Goal: Transaction & Acquisition: Obtain resource

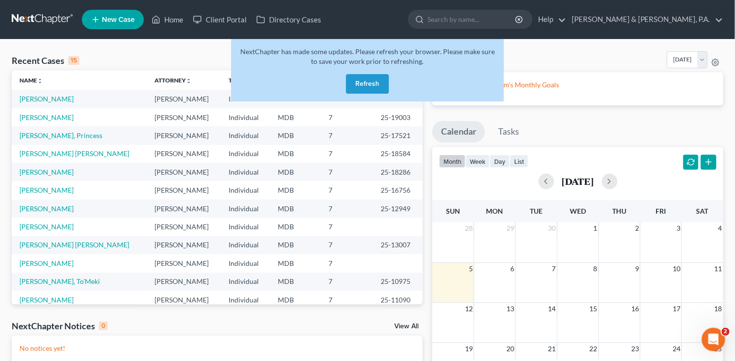
click at [359, 85] on button "Refresh" at bounding box center [367, 84] width 43 height 20
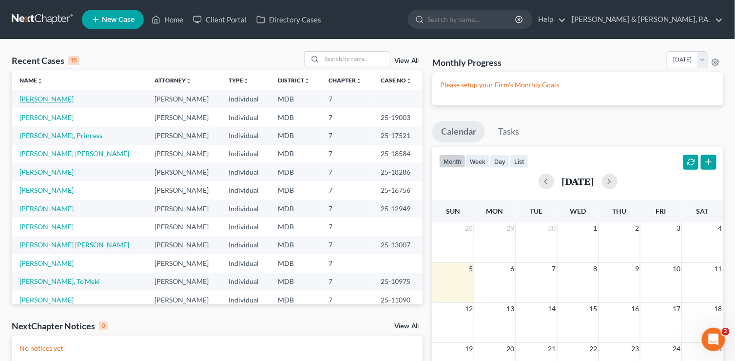
click at [50, 97] on link "[PERSON_NAME]" at bounding box center [47, 99] width 54 height 8
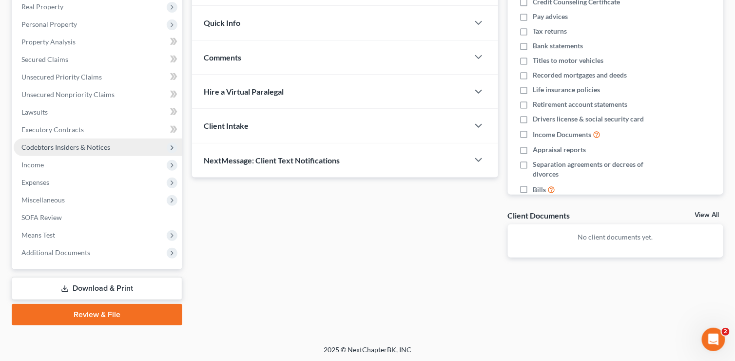
scroll to position [156, 0]
click at [91, 287] on link "Download & Print" at bounding box center [97, 288] width 171 height 23
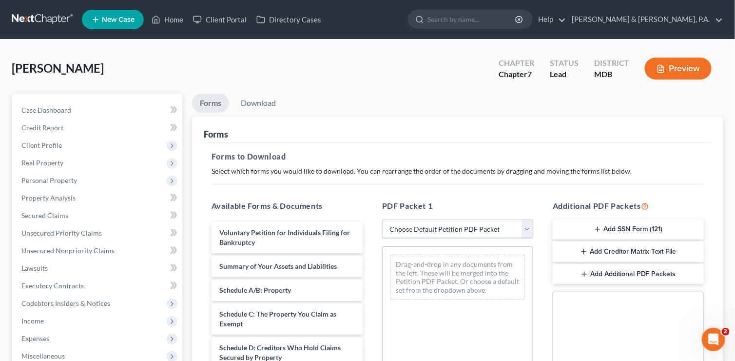
click at [527, 231] on select "Choose Default Petition PDF Packet Complete Bankruptcy Petition (all forms and …" at bounding box center [457, 229] width 151 height 20
select select "0"
click at [386, 219] on select "Choose Default Petition PDF Packet Complete Bankruptcy Petition (all forms and …" at bounding box center [457, 229] width 151 height 20
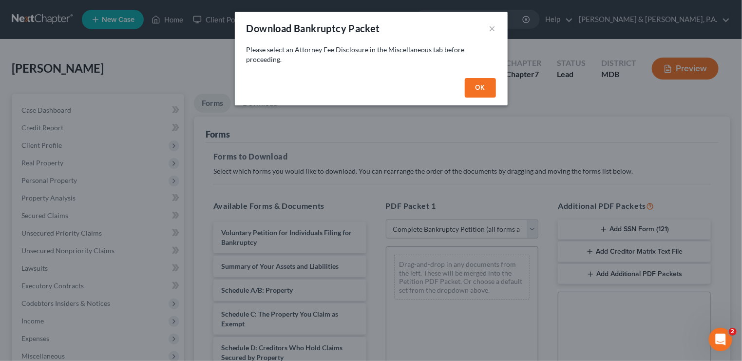
click at [478, 89] on button "OK" at bounding box center [480, 88] width 31 height 20
select select
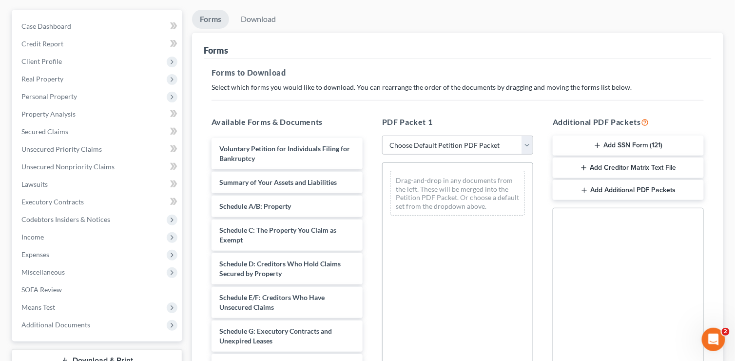
scroll to position [98, 0]
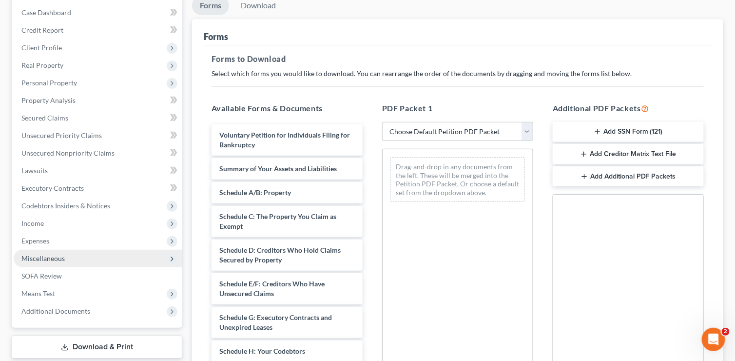
click at [53, 254] on span "Miscellaneous" at bounding box center [42, 258] width 43 height 8
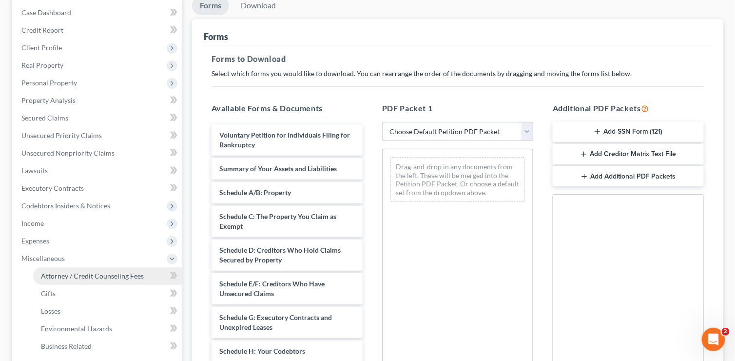
click at [71, 273] on span "Attorney / Credit Counseling Fees" at bounding box center [92, 276] width 103 height 8
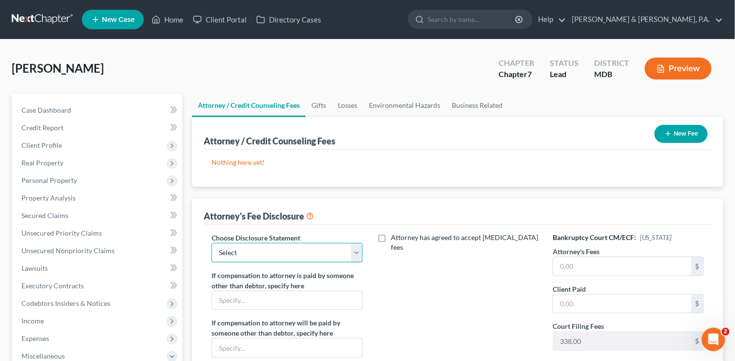
click at [357, 256] on select "Select Disclosure Statement" at bounding box center [287, 253] width 151 height 20
select select "0"
click at [212, 243] on select "Select Disclosure Statement" at bounding box center [287, 253] width 151 height 20
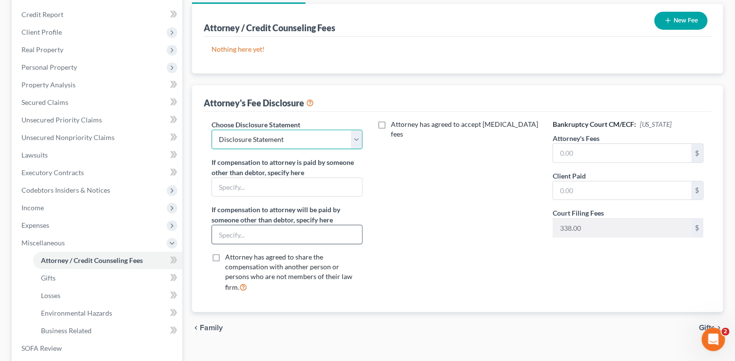
scroll to position [146, 0]
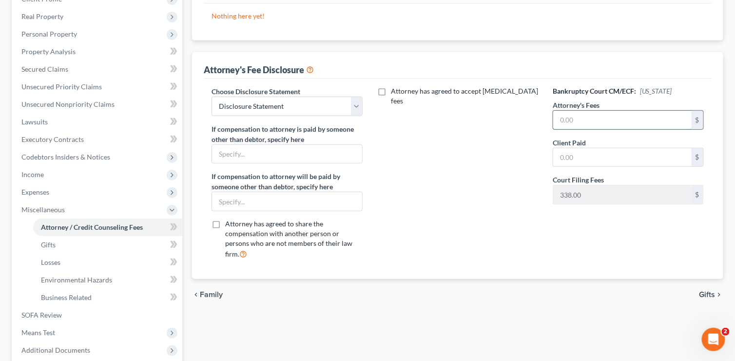
click at [590, 120] on input "text" at bounding box center [622, 120] width 138 height 19
type input "1,095"
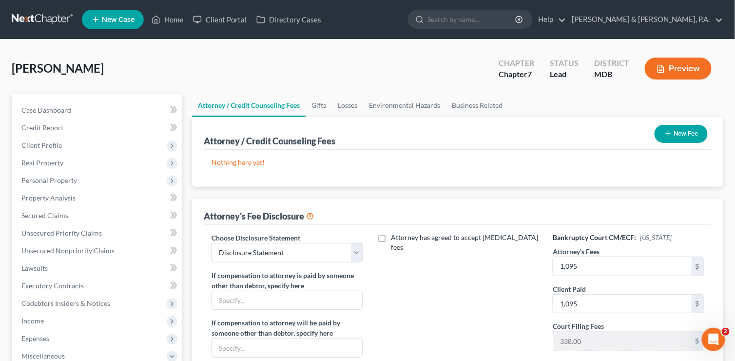
click at [665, 130] on icon "button" at bounding box center [668, 134] width 8 height 8
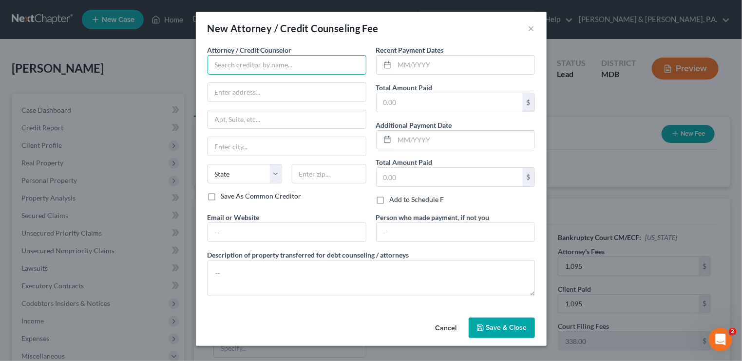
click at [316, 67] on input "text" at bounding box center [287, 65] width 159 height 20
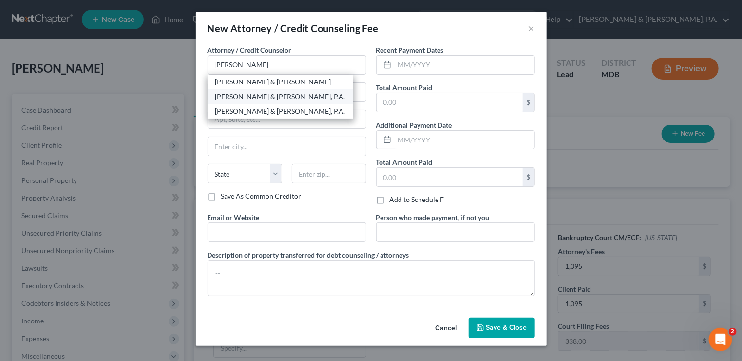
click at [281, 99] on div "[PERSON_NAME] & [PERSON_NAME], P.A." at bounding box center [280, 97] width 130 height 10
type input "[PERSON_NAME] & [PERSON_NAME], P.A."
type input "10451 Mill Run Circle"
type input "Suite 500"
type input "Owings Mills"
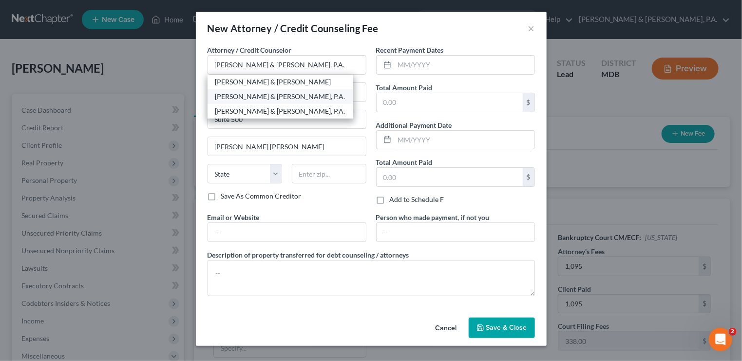
select select "21"
type input "21117"
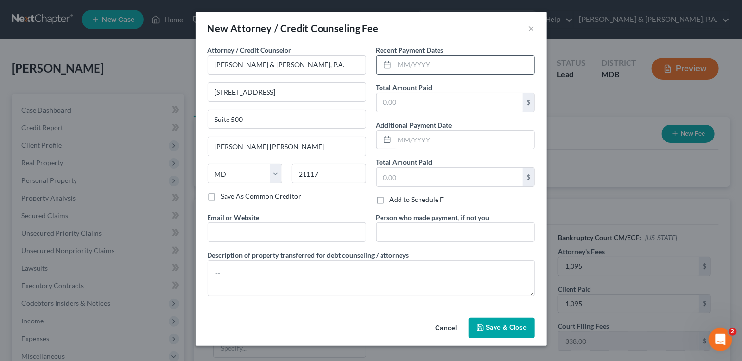
click at [441, 66] on input "text" at bounding box center [465, 65] width 140 height 19
type input "09/2025"
type input "1,095"
click at [492, 323] on span "Save & Close" at bounding box center [507, 327] width 41 height 8
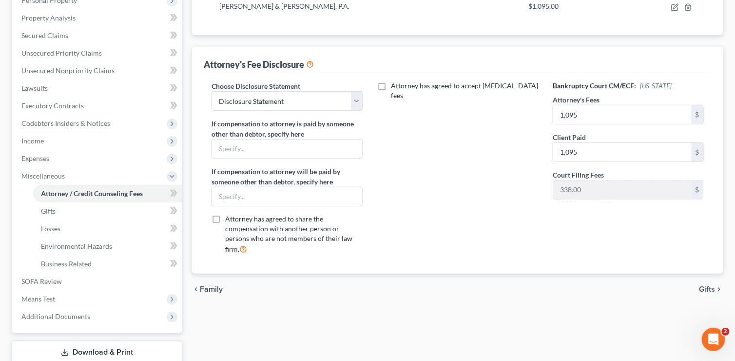
scroll to position [244, 0]
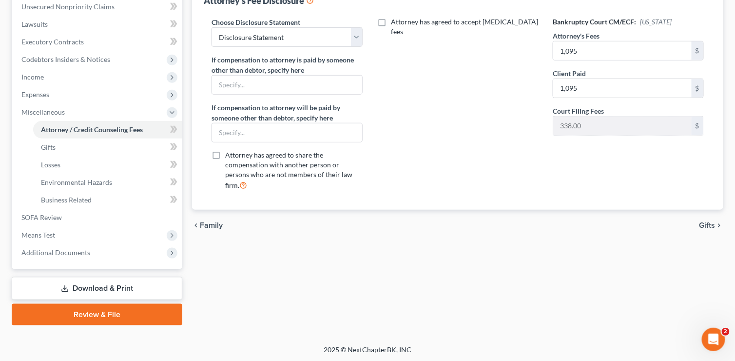
click at [711, 221] on span "Gifts" at bounding box center [708, 225] width 16 height 8
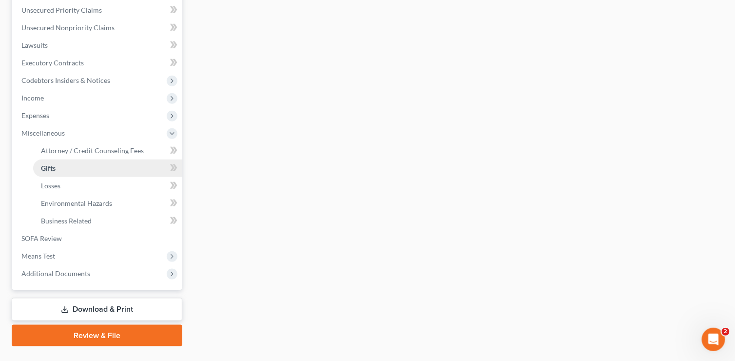
scroll to position [244, 0]
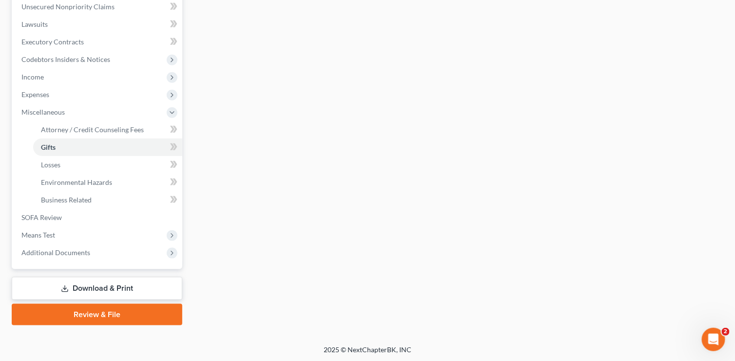
click at [85, 289] on link "Download & Print" at bounding box center [97, 288] width 171 height 23
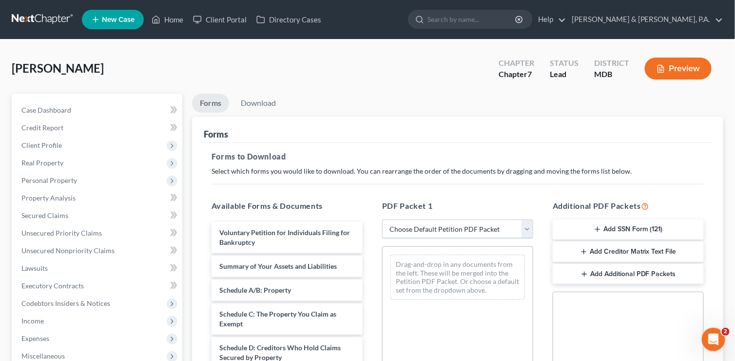
click at [528, 223] on select "Choose Default Petition PDF Packet Complete Bankruptcy Petition (all forms and …" at bounding box center [457, 229] width 151 height 20
select select "0"
click at [382, 219] on select "Choose Default Petition PDF Packet Complete Bankruptcy Petition (all forms and …" at bounding box center [457, 229] width 151 height 20
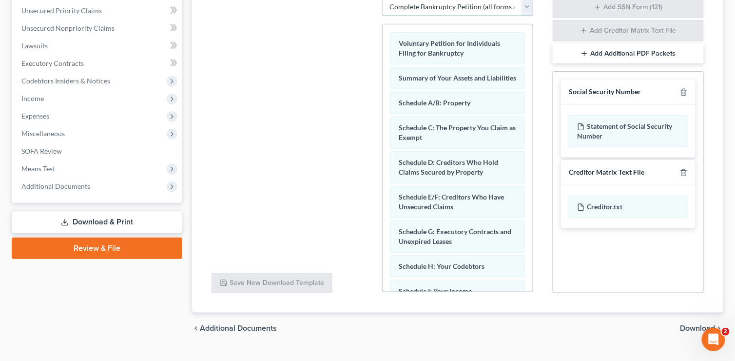
scroll to position [240, 0]
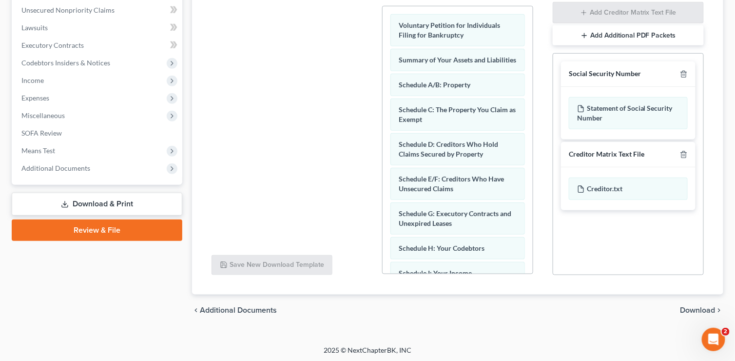
click at [703, 310] on span "Download" at bounding box center [698, 310] width 35 height 8
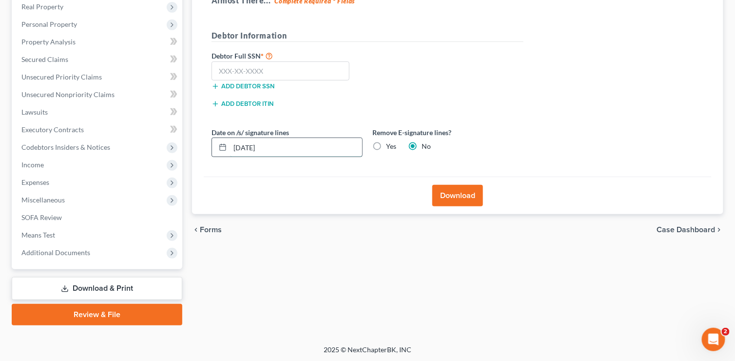
click at [252, 143] on input "10/05/2025" at bounding box center [296, 147] width 132 height 19
type input "10/06/2025"
drag, startPoint x: 378, startPoint y: 146, endPoint x: 348, endPoint y: 138, distance: 31.2
click at [386, 146] on label "Yes" at bounding box center [391, 146] width 10 height 10
click at [390, 146] on input "Yes" at bounding box center [393, 144] width 6 height 6
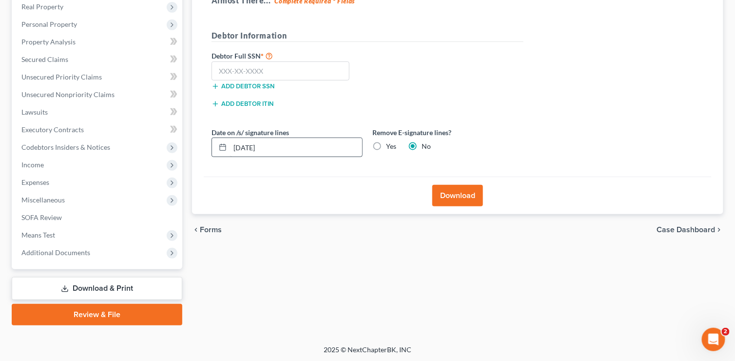
radio input "true"
radio input "false"
click at [242, 72] on input "text" at bounding box center [281, 71] width 138 height 20
type input "030-42-9600"
click at [461, 189] on button "Download" at bounding box center [457, 195] width 51 height 21
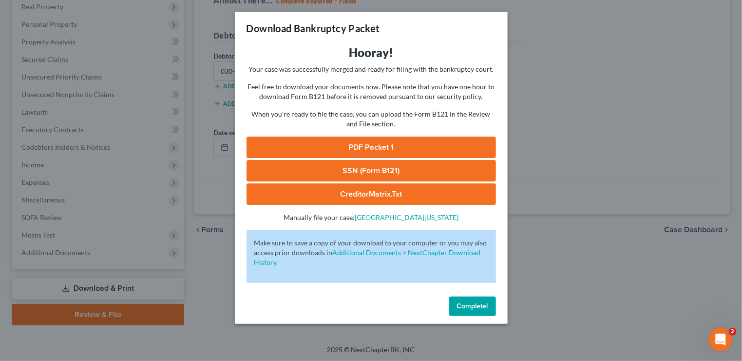
click at [358, 145] on link "PDF Packet 1" at bounding box center [372, 147] width 250 height 21
click at [368, 172] on link "SSN (Form B121)" at bounding box center [372, 170] width 250 height 21
